Goal: Transaction & Acquisition: Obtain resource

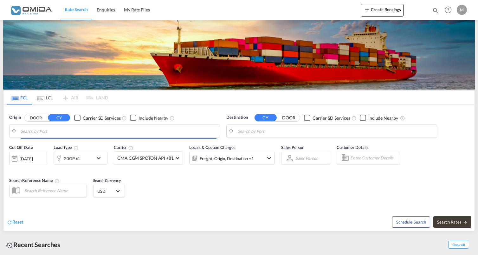
type input "[GEOGRAPHIC_DATA], PLGDY"
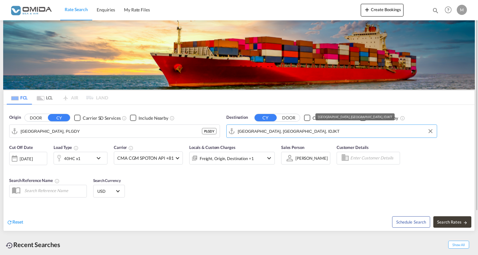
click at [290, 127] on input "[GEOGRAPHIC_DATA], [GEOGRAPHIC_DATA], IDJKT" at bounding box center [336, 131] width 196 height 10
paste input "Cadiz"
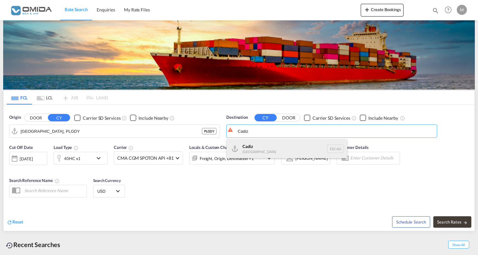
click at [306, 146] on div "Cadiz [GEOGRAPHIC_DATA] ESCAD" at bounding box center [287, 148] width 121 height 19
type input "Cadiz, ESCAD"
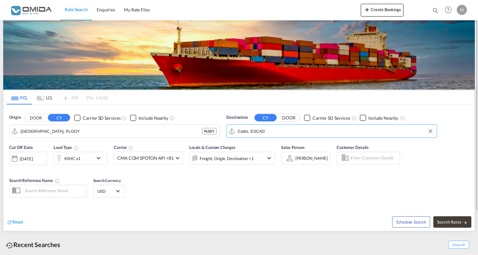
click at [89, 153] on div "40HC x1" at bounding box center [73, 158] width 39 height 13
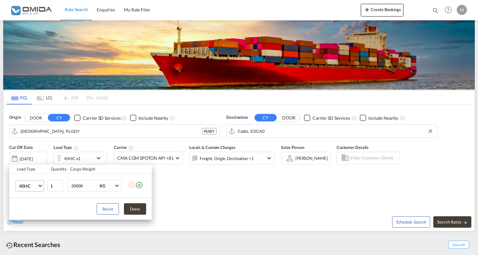
click at [32, 190] on md-select-value "40HC" at bounding box center [30, 185] width 25 height 11
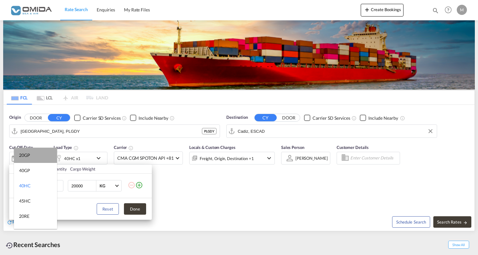
click at [36, 158] on md-option "20GP" at bounding box center [35, 155] width 43 height 15
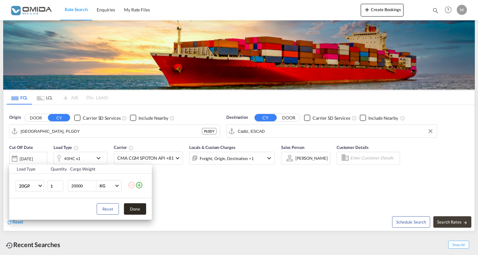
click at [128, 210] on button "Done" at bounding box center [135, 208] width 22 height 11
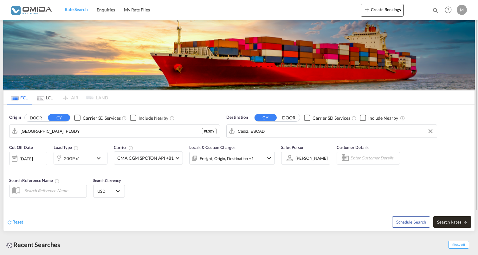
click at [466, 220] on md-icon "icon-arrow-right" at bounding box center [465, 222] width 4 height 4
type input "PLGDY to ESCAD / [DATE]"
